Goal: Contribute content

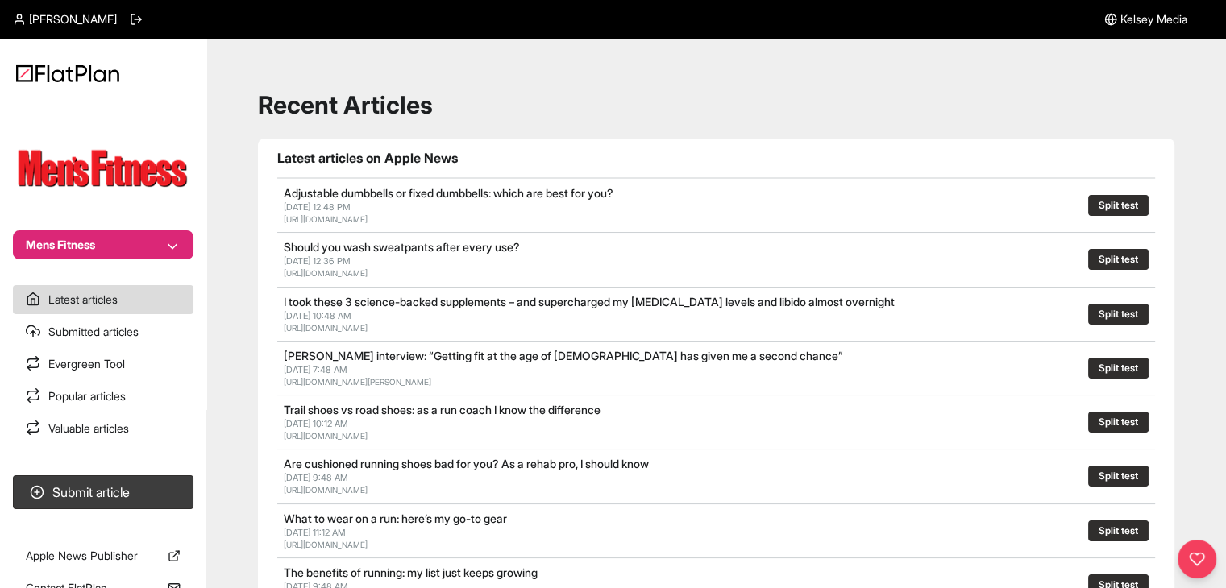
click at [116, 266] on nav "Mens Fitness Latest articles Submitted articles Evergreen Tool Popular articles…" at bounding box center [103, 294] width 206 height 588
click at [118, 256] on button "Mens Fitness" at bounding box center [103, 244] width 181 height 29
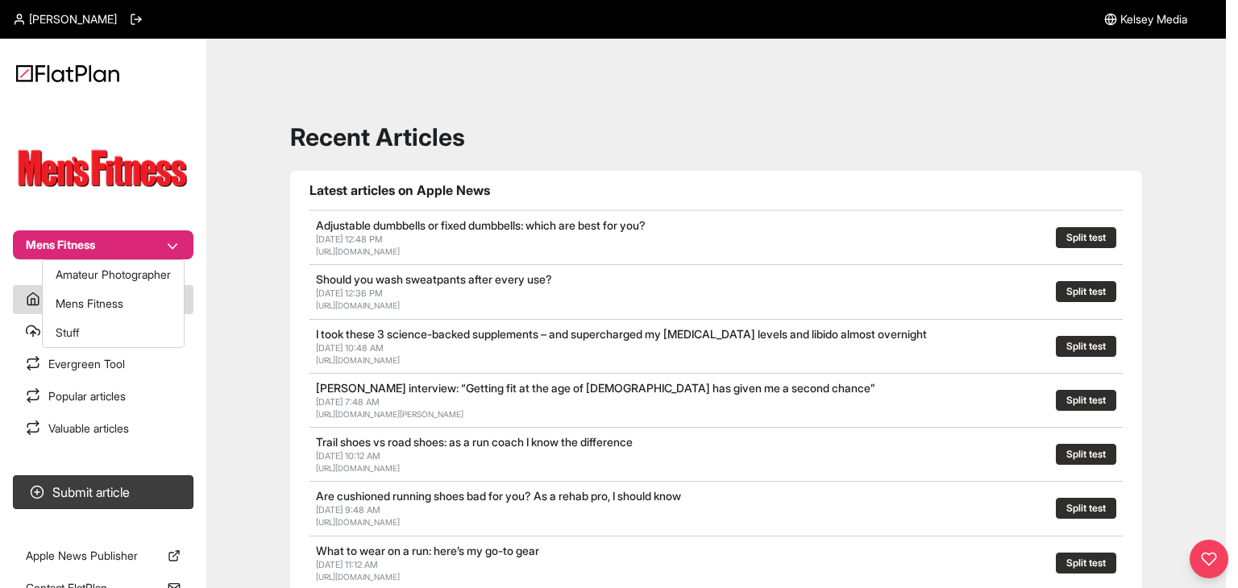
click at [125, 246] on button "Mens Fitness" at bounding box center [103, 244] width 181 height 29
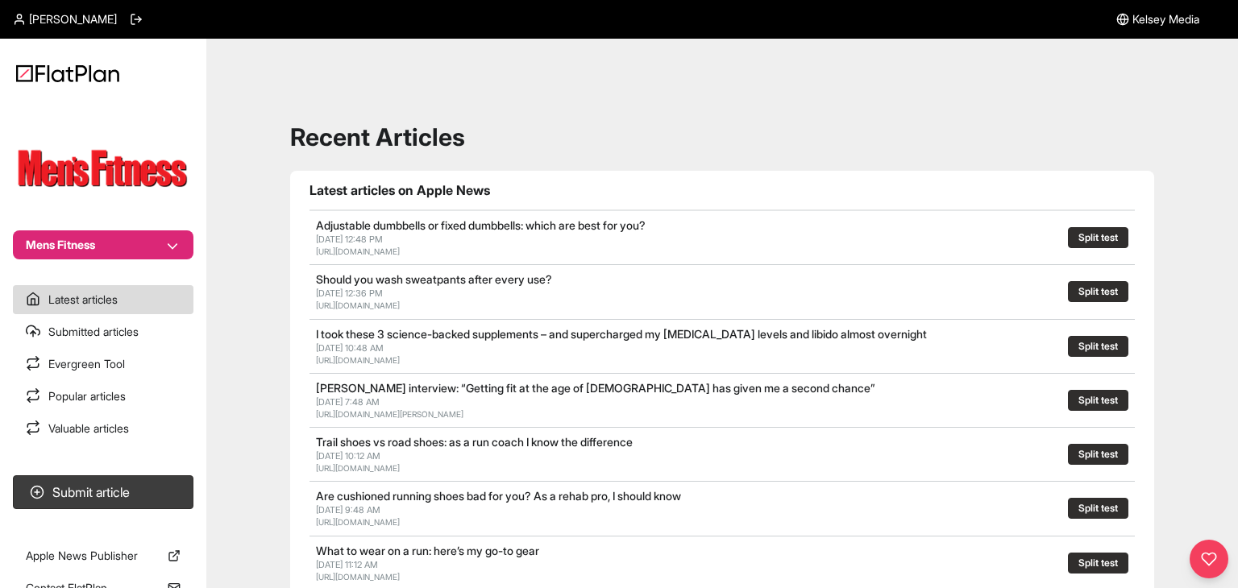
click at [168, 251] on button "Mens Fitness" at bounding box center [103, 244] width 181 height 29
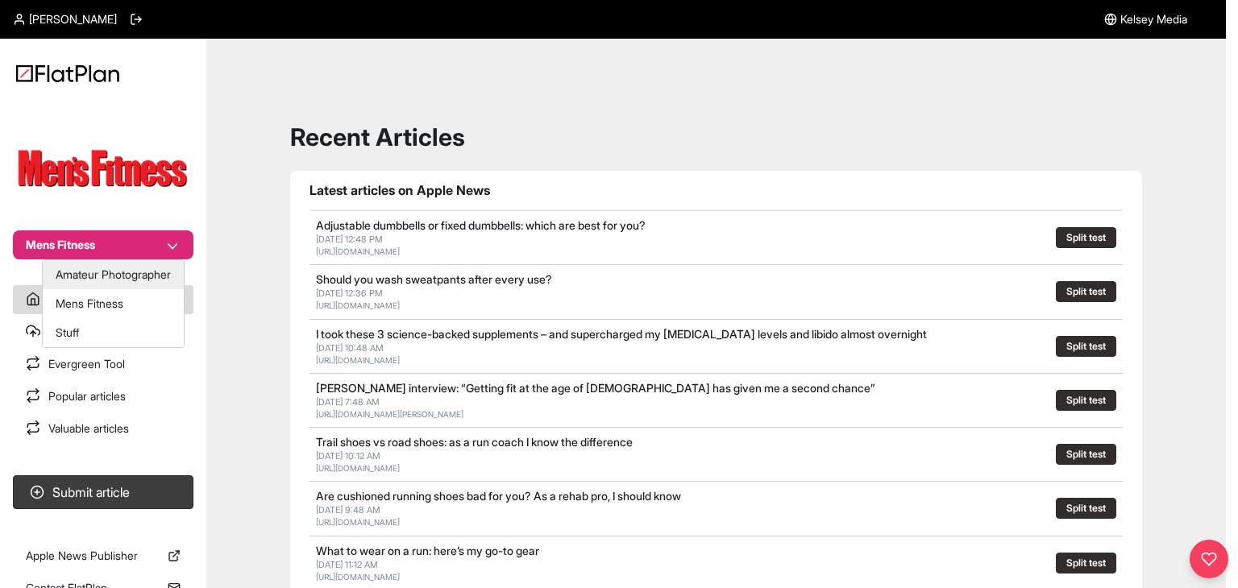
click at [143, 288] on button "Amateur Photographer" at bounding box center [113, 274] width 141 height 29
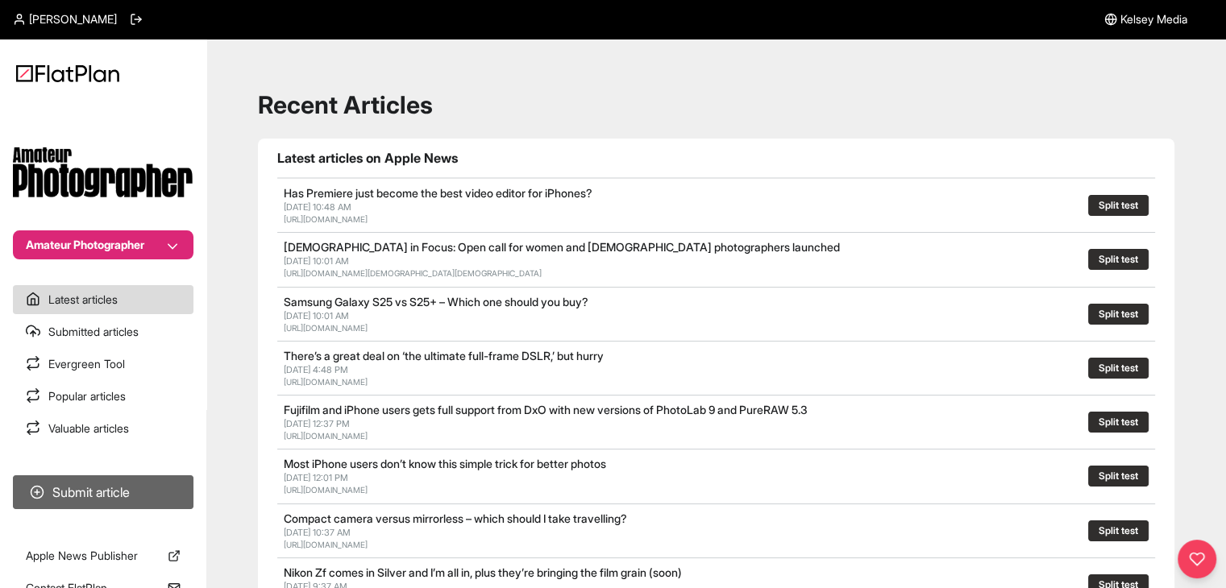
click at [134, 484] on button "Submit article" at bounding box center [103, 492] width 181 height 34
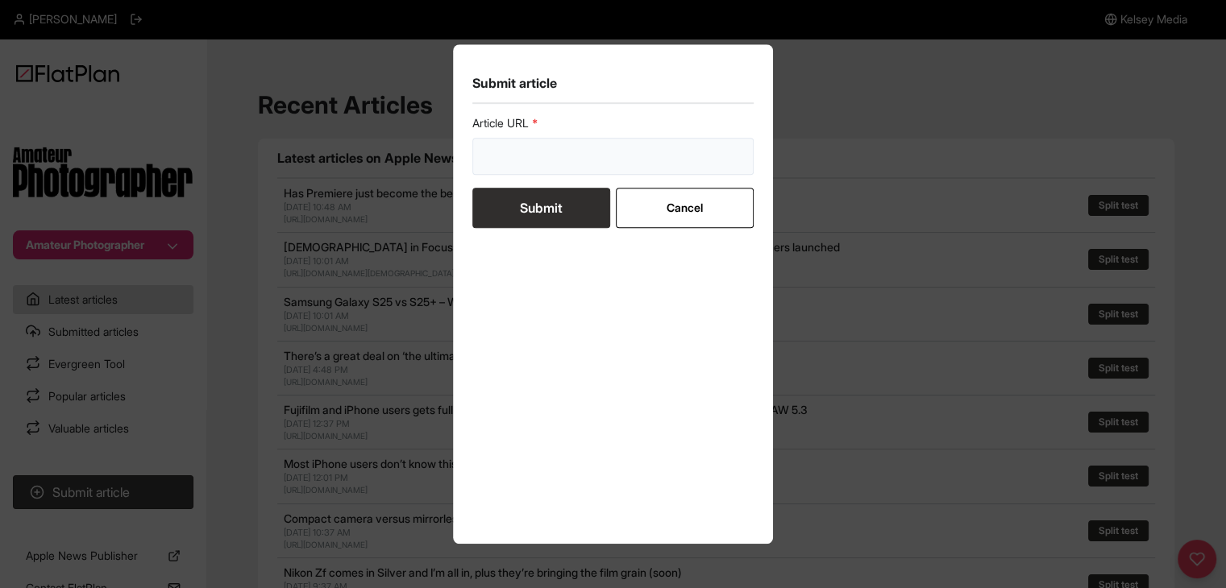
click at [500, 156] on input "url" at bounding box center [613, 156] width 282 height 37
paste input "https://amateurphotographer.com/latest/photo-news/i-love-this-all-rounder-camer…"
type input "https://amateurphotographer.com/latest/photo-news/i-love-this-all-rounder-camer…"
click at [496, 212] on button "Submit" at bounding box center [541, 208] width 138 height 40
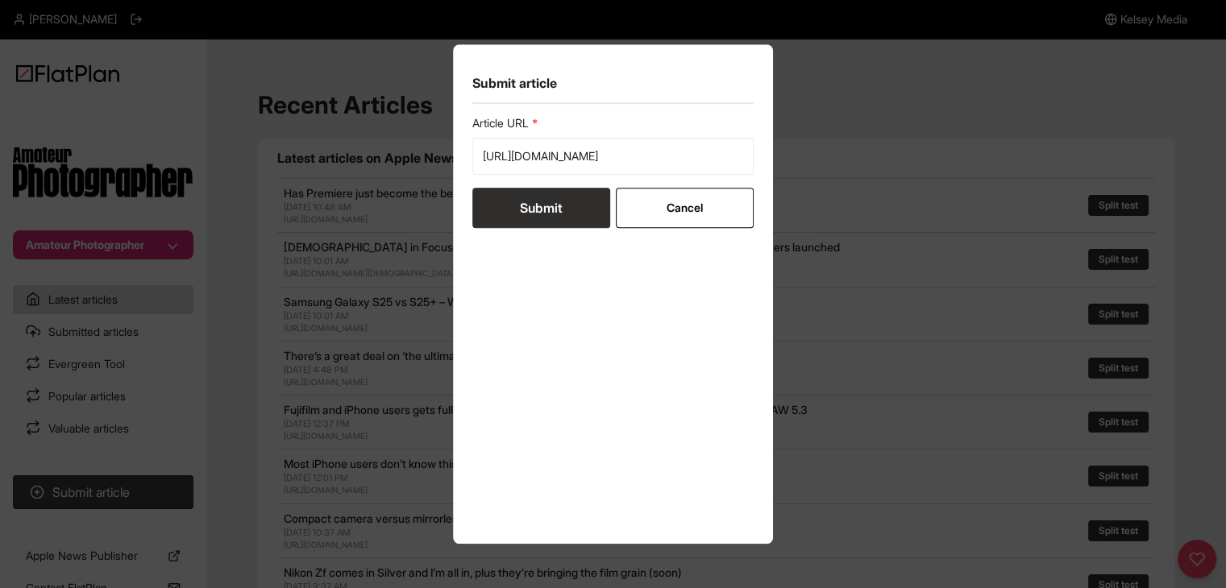
scroll to position [0, 0]
